Goal: Transaction & Acquisition: Subscribe to service/newsletter

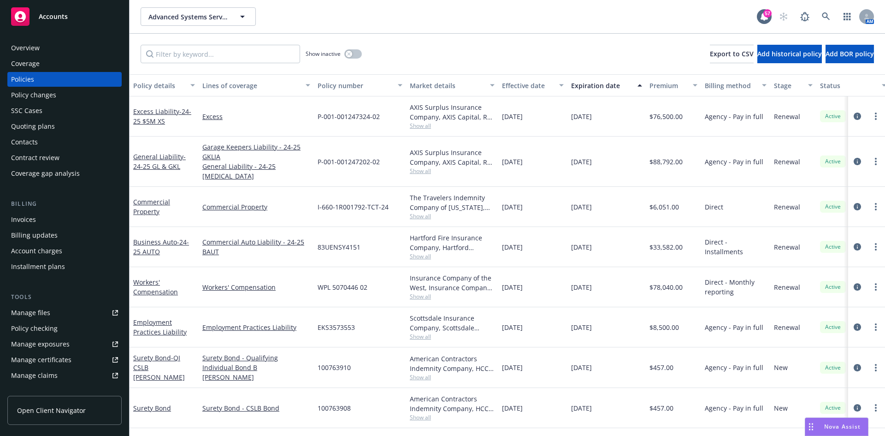
click at [186, 19] on span "Advanced Systems Services, Inc." at bounding box center [188, 17] width 80 height 10
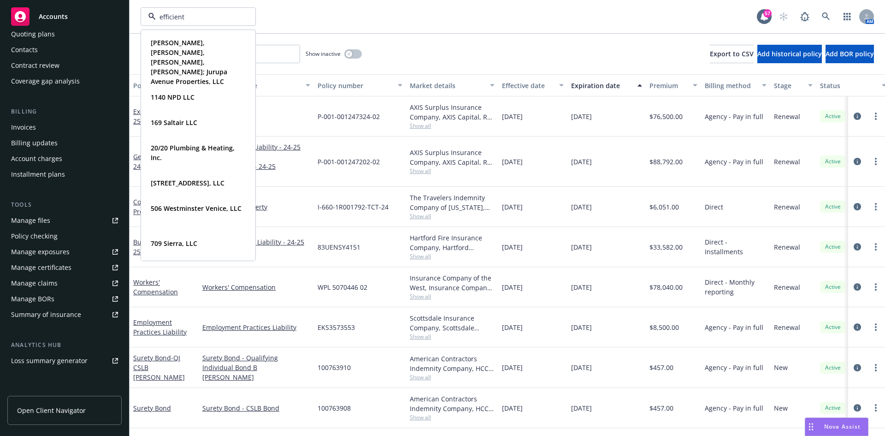
type input "efficient"
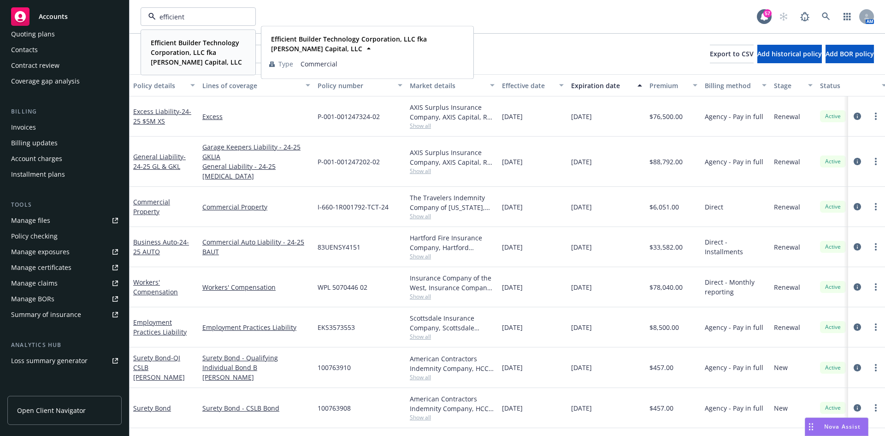
click at [185, 48] on strong "Efficient Builder Technology Corporation, LLC fka [PERSON_NAME] Capital, LLC" at bounding box center [196, 52] width 91 height 28
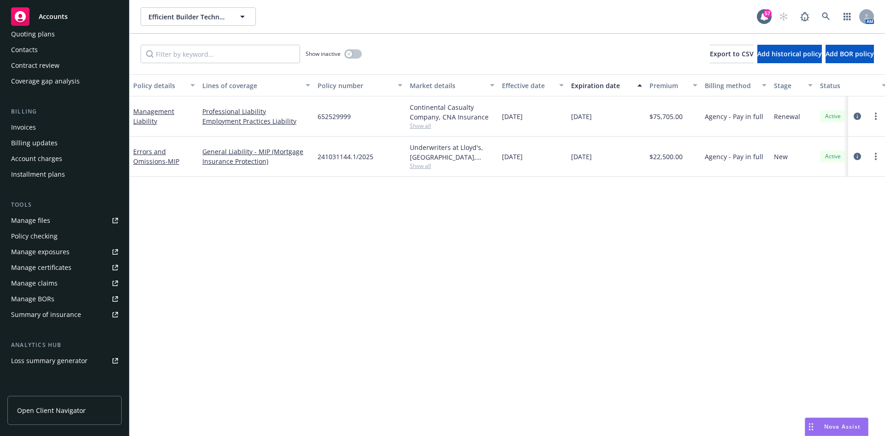
click at [58, 129] on div "Invoices" at bounding box center [64, 127] width 107 height 15
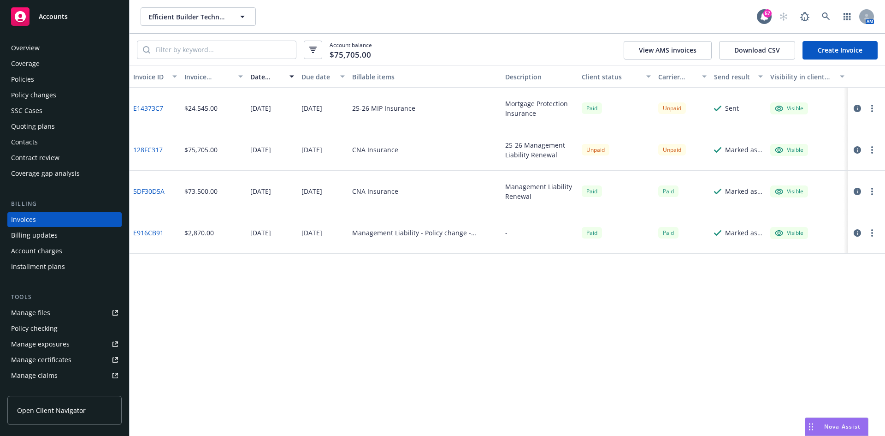
click at [19, 79] on div "Policies" at bounding box center [22, 79] width 23 height 15
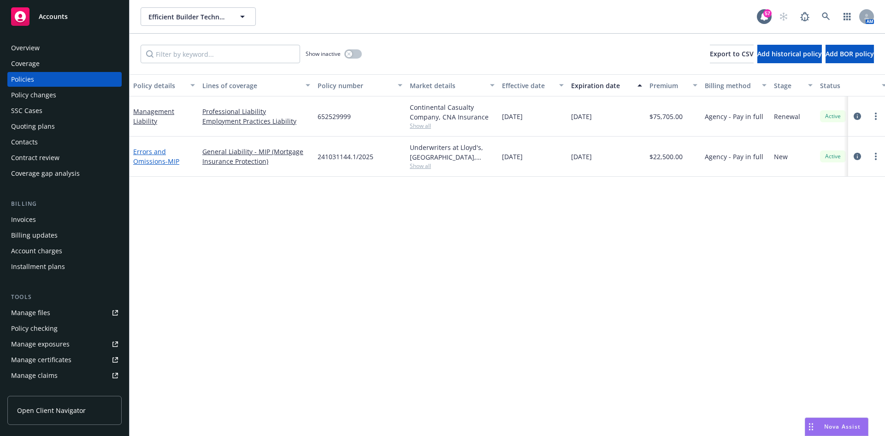
click at [157, 160] on link "Errors and Omissions - MIP" at bounding box center [156, 156] width 46 height 18
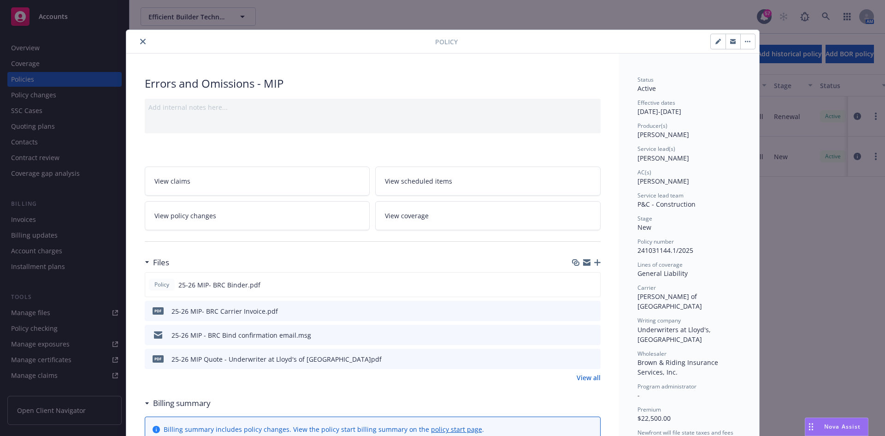
click at [588, 311] on icon "preview file" at bounding box center [592, 310] width 8 height 6
click at [142, 41] on icon "close" at bounding box center [143, 42] width 6 height 6
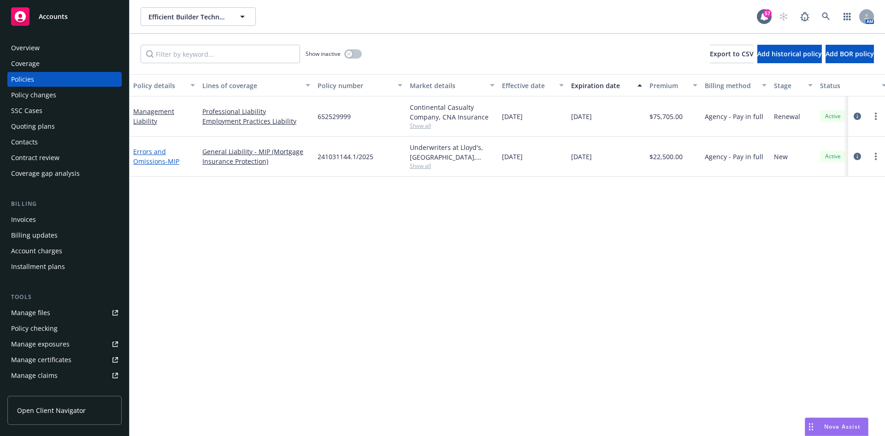
click at [146, 154] on link "Errors and Omissions - MIP" at bounding box center [156, 156] width 46 height 18
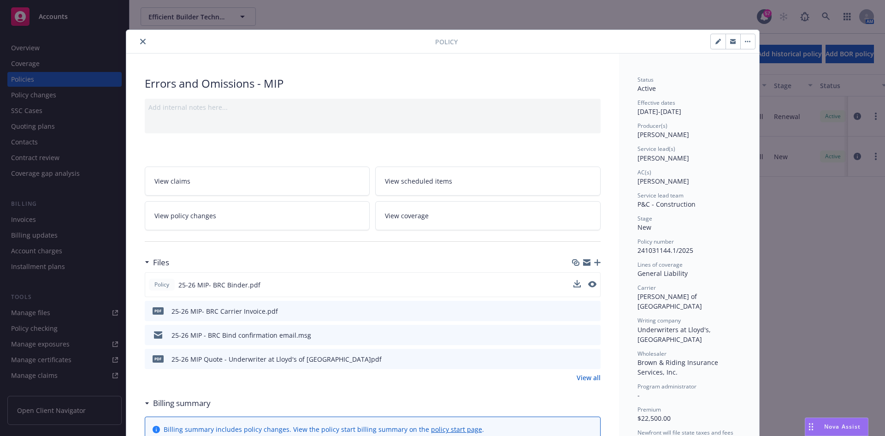
scroll to position [28, 0]
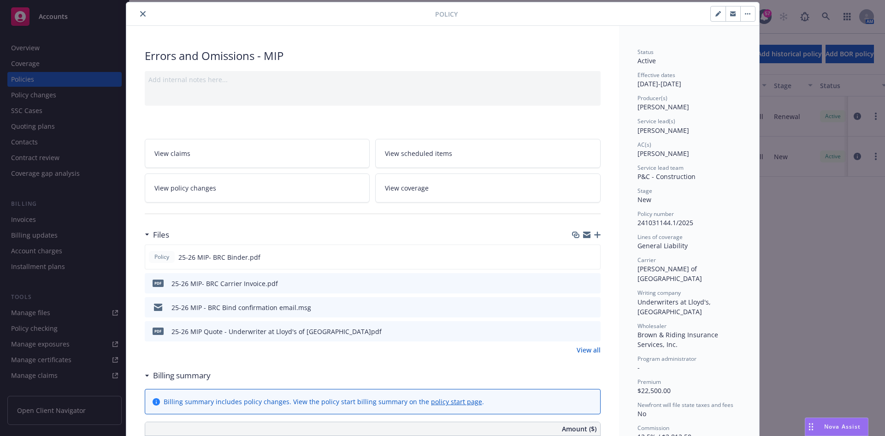
click at [140, 11] on icon "close" at bounding box center [143, 14] width 6 height 6
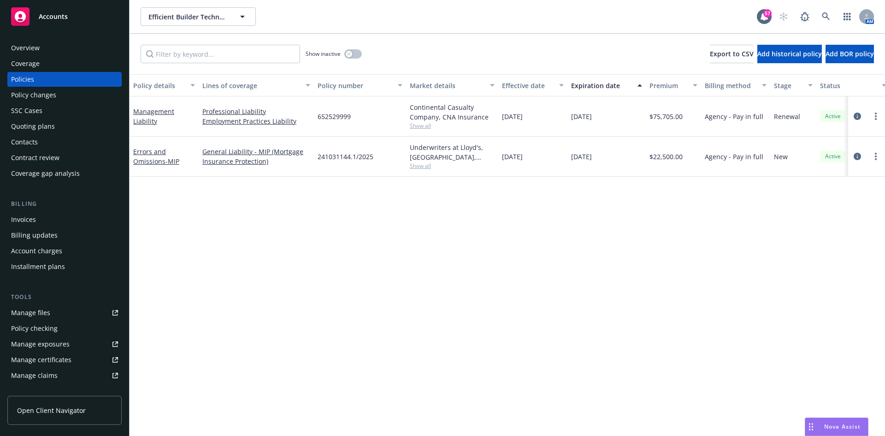
click at [50, 218] on div "Invoices" at bounding box center [64, 219] width 107 height 15
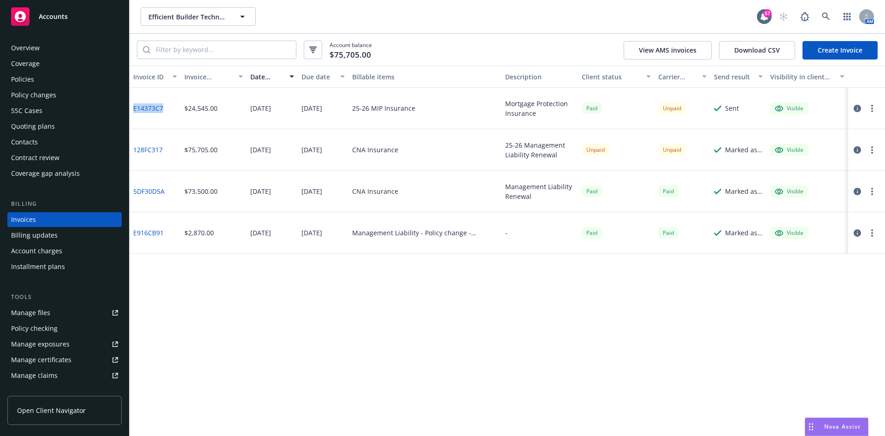
drag, startPoint x: 172, startPoint y: 109, endPoint x: 130, endPoint y: 101, distance: 43.2
click at [130, 101] on div "E14373C7" at bounding box center [155, 108] width 51 height 41
copy link "E14373C7"
click at [873, 107] on icon "button" at bounding box center [872, 108] width 2 height 7
click at [816, 237] on link "Copy logging email" at bounding box center [819, 238] width 118 height 18
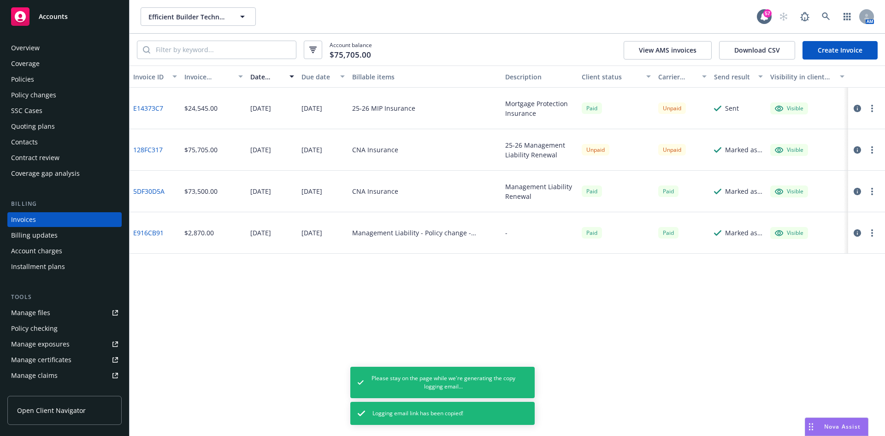
click at [41, 52] on div "Overview" at bounding box center [64, 48] width 107 height 15
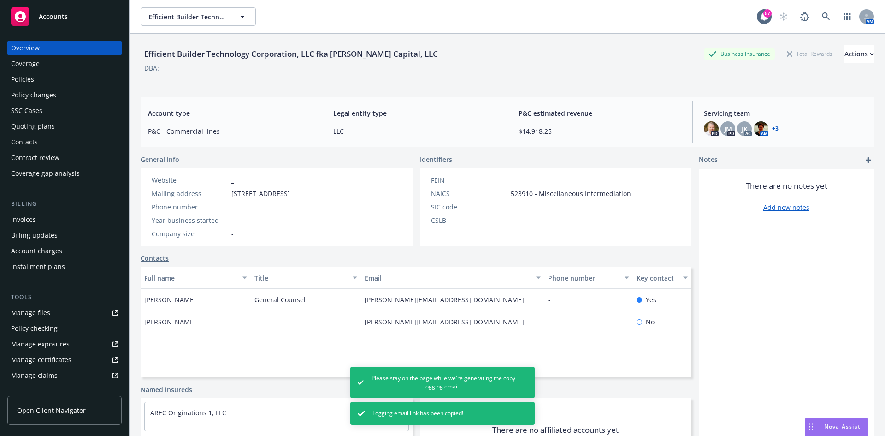
click at [49, 228] on div "Billing updates" at bounding box center [34, 235] width 47 height 15
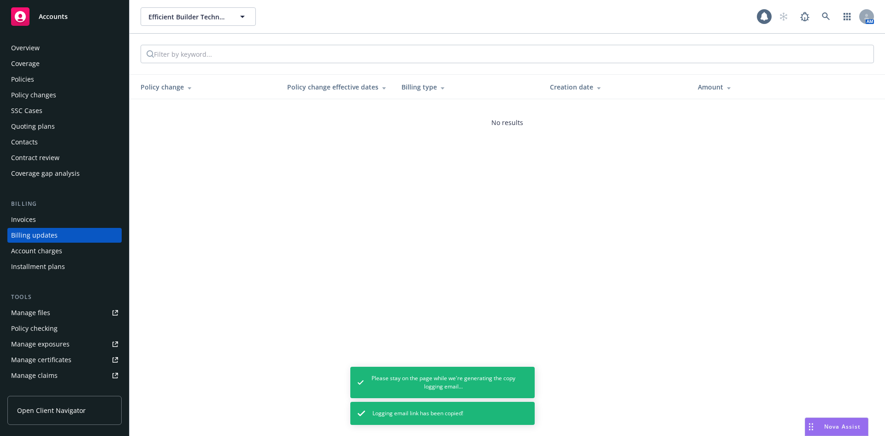
click at [49, 222] on div "Invoices" at bounding box center [64, 219] width 107 height 15
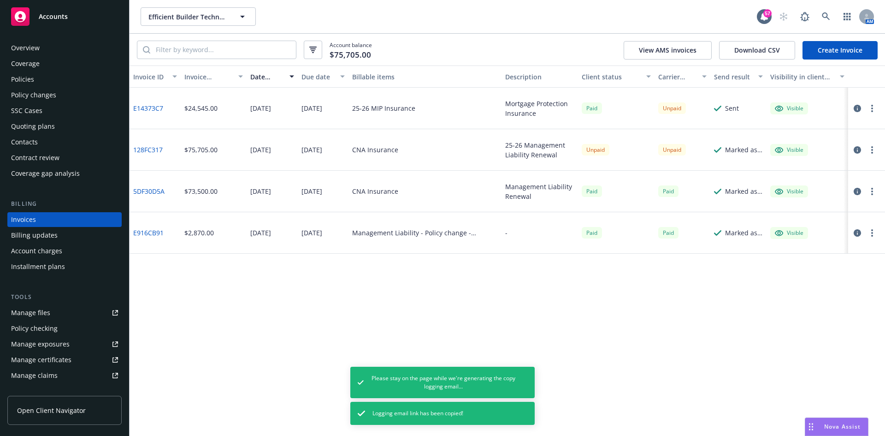
click at [877, 148] on button "button" at bounding box center [872, 149] width 11 height 11
click at [799, 246] on link "Send invoice" at bounding box center [819, 242] width 118 height 18
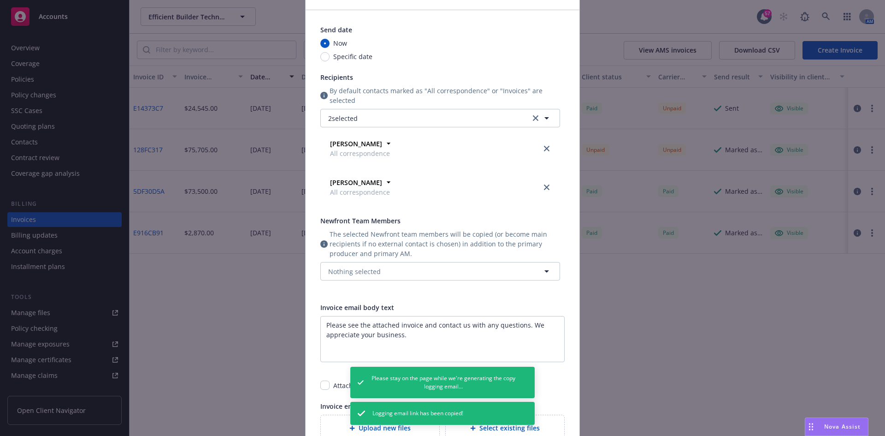
scroll to position [92, 0]
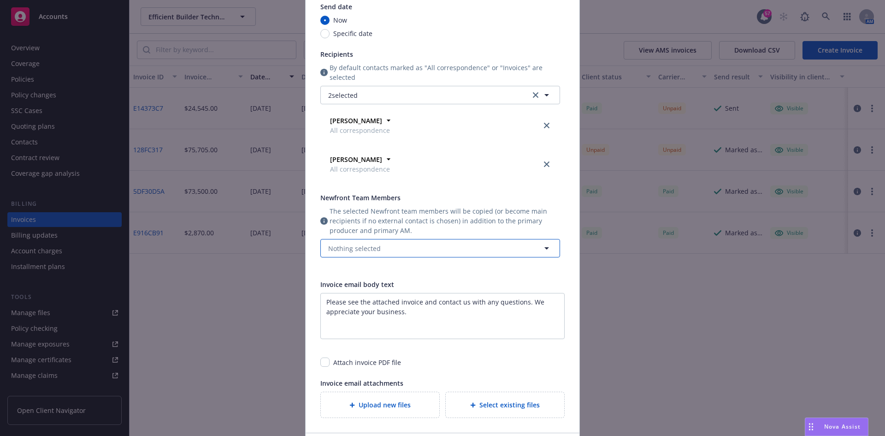
click at [427, 245] on button "Nothing selected" at bounding box center [440, 248] width 240 height 18
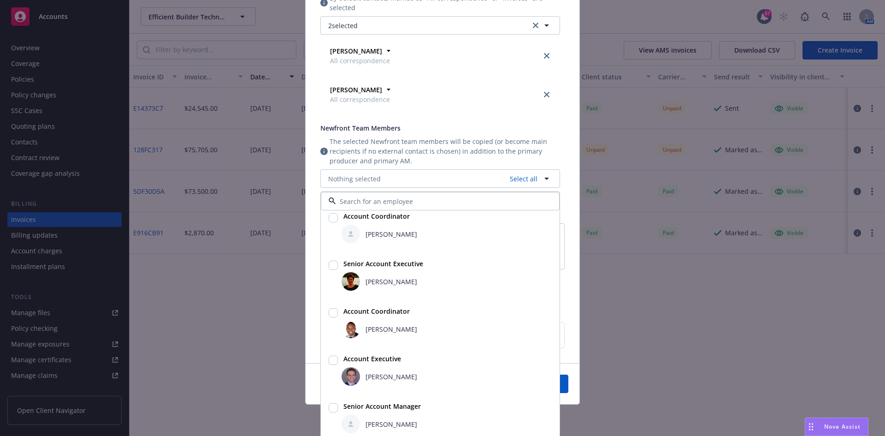
scroll to position [175, 0]
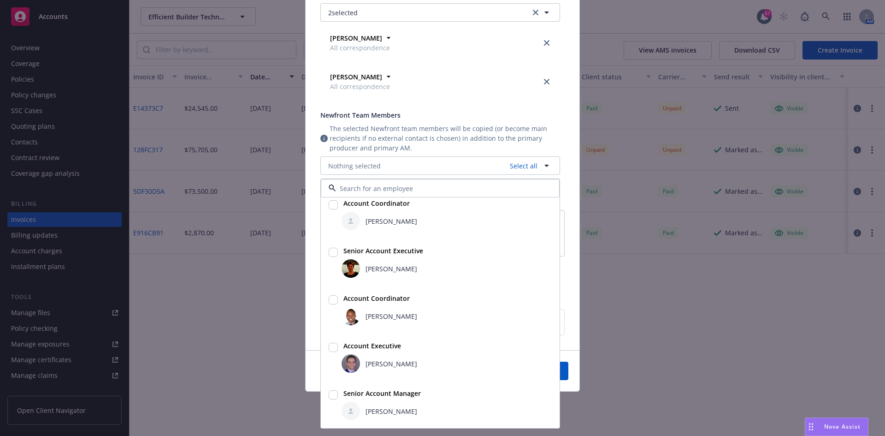
click at [329, 396] on input "checkbox" at bounding box center [333, 394] width 9 height 9
checkbox input "true"
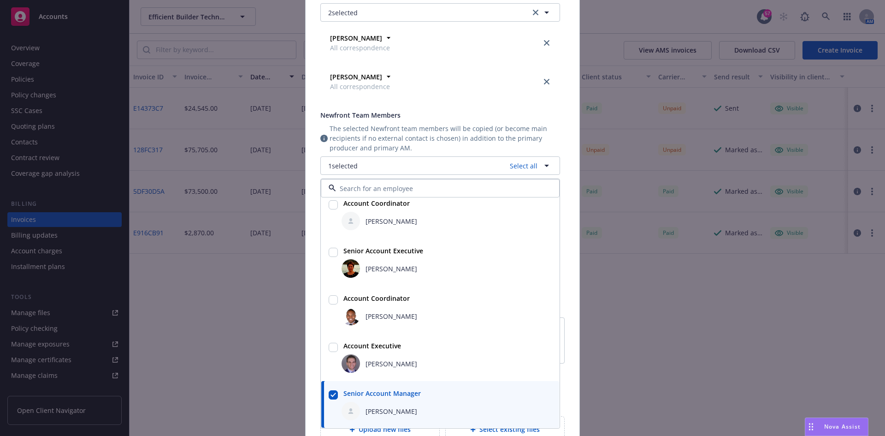
click at [553, 124] on span "The selected Newfront team members will be copied (or become main recipients if…" at bounding box center [445, 138] width 231 height 29
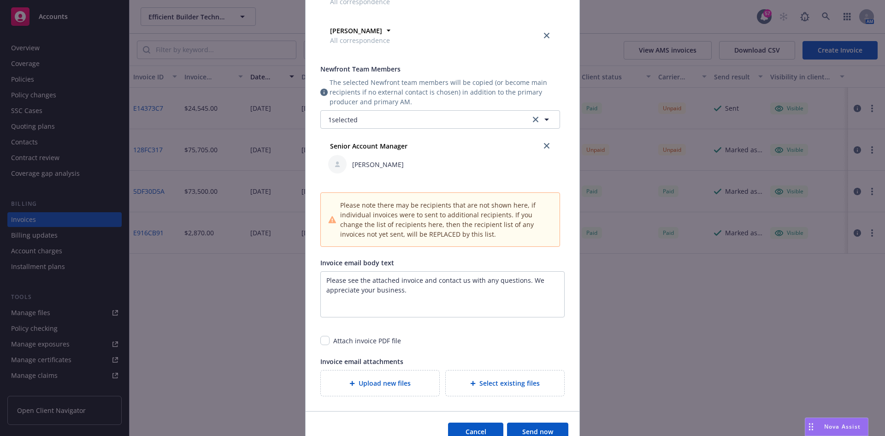
scroll to position [267, 0]
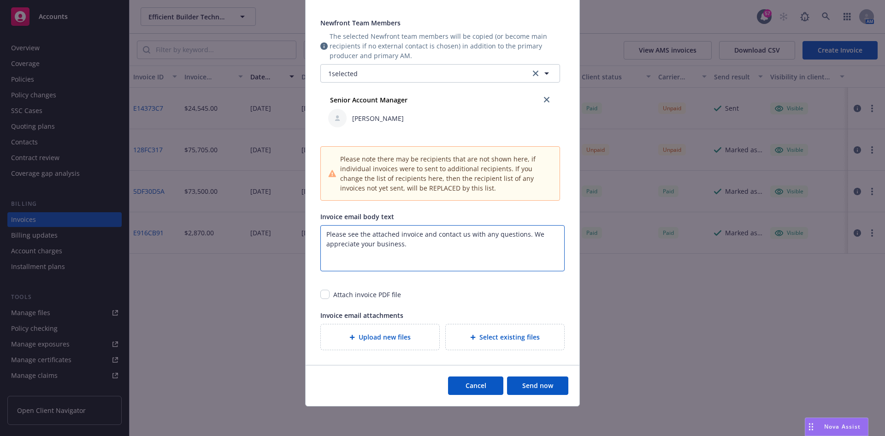
click at [459, 251] on textarea "Please see the attached invoice and contact us with any questions. We appreciat…" at bounding box center [442, 248] width 244 height 46
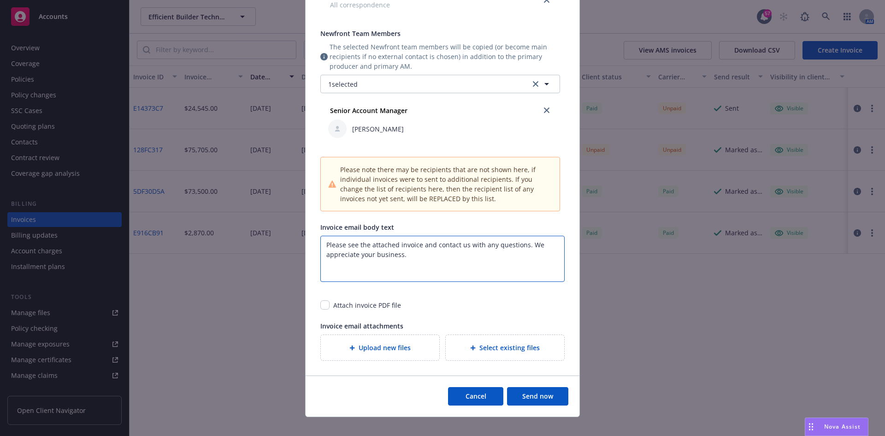
scroll to position [282, 0]
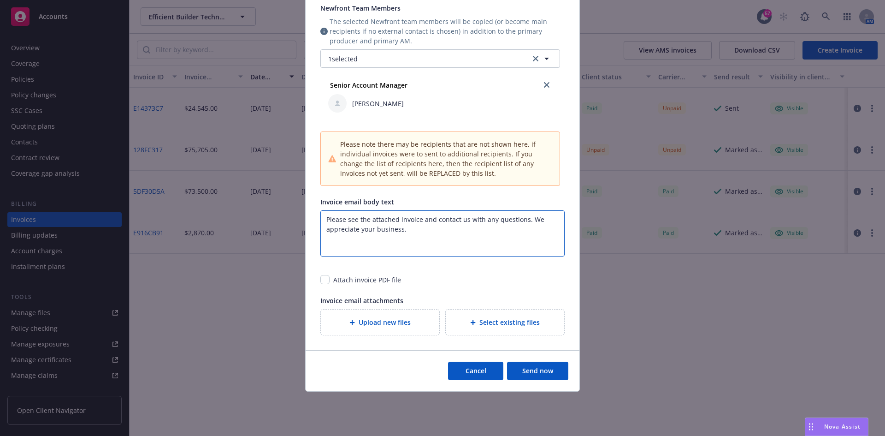
drag, startPoint x: 411, startPoint y: 235, endPoint x: 413, endPoint y: 228, distance: 7.2
click at [411, 233] on textarea "Please see the attached invoice and contact us with any questions. We appreciat…" at bounding box center [442, 233] width 244 height 46
type textarea "25-26 Professional Liability Please see the attached invoice and contact us wit…"
click at [545, 367] on button "Send now" at bounding box center [537, 370] width 61 height 18
